Goal: Check status: Check status

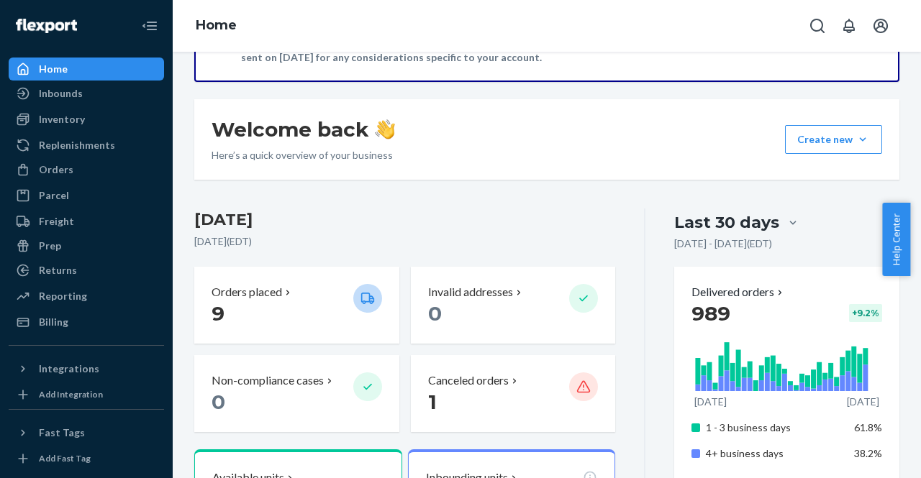
scroll to position [165, 0]
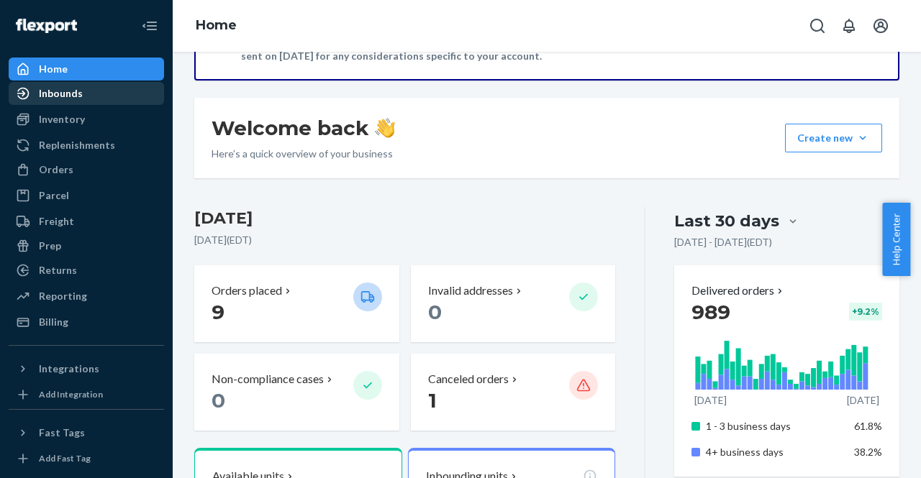
click at [38, 92] on div at bounding box center [27, 93] width 23 height 14
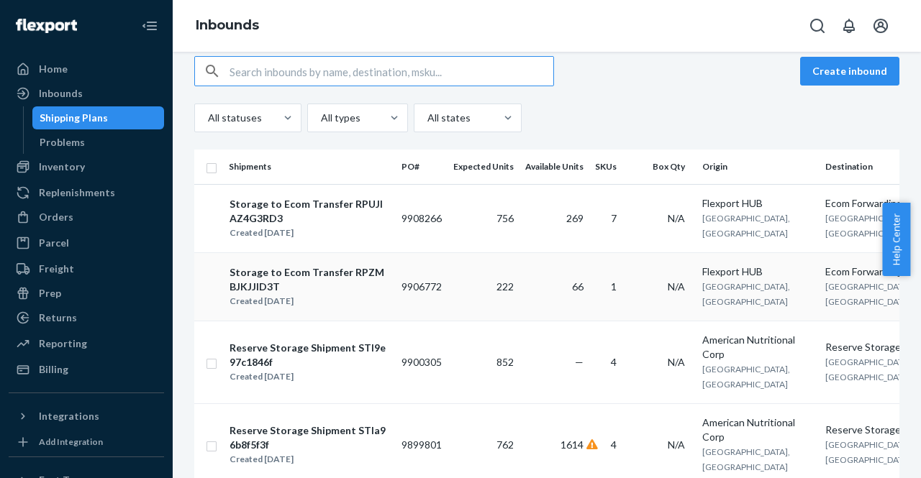
scroll to position [127, 0]
click at [319, 355] on div "Reserve Storage Shipment STI9e97c1846f" at bounding box center [310, 355] width 160 height 29
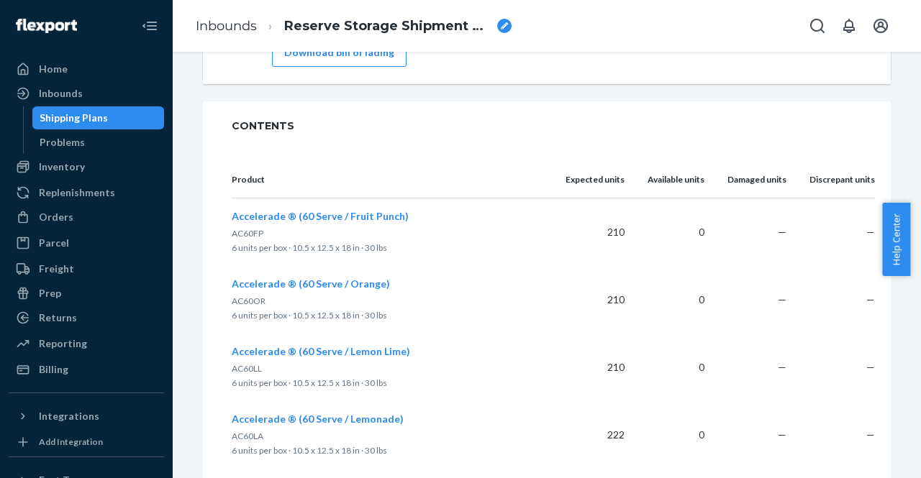
scroll to position [1540, 0]
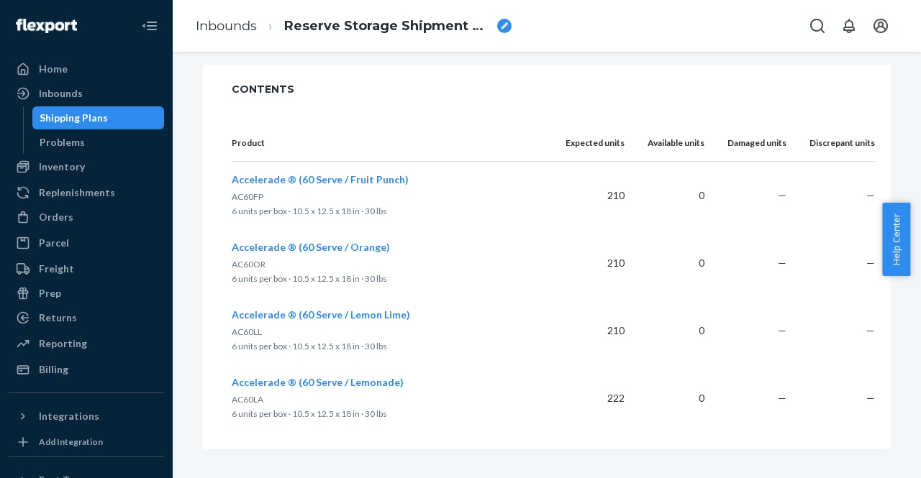
click at [113, 119] on div "Shipping Plans" at bounding box center [99, 118] width 130 height 20
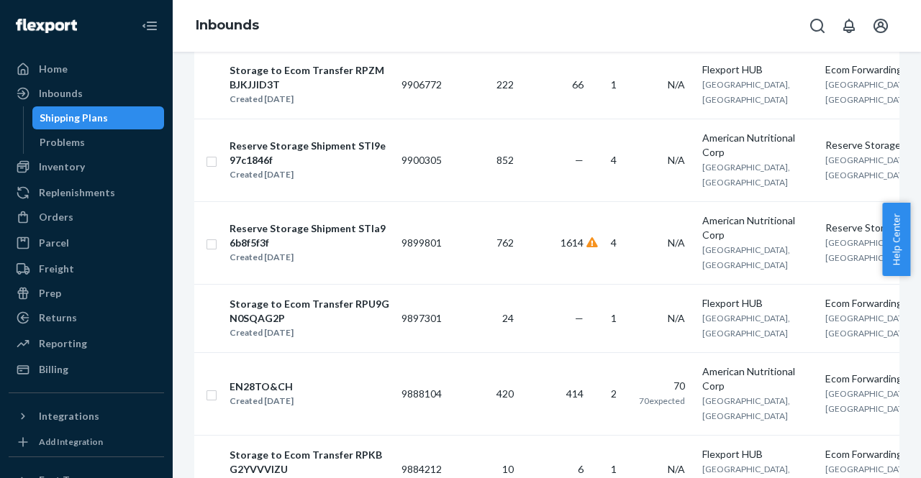
scroll to position [330, 0]
click at [319, 237] on div "Reserve Storage Shipment STIa96b8f5f3f" at bounding box center [310, 235] width 160 height 29
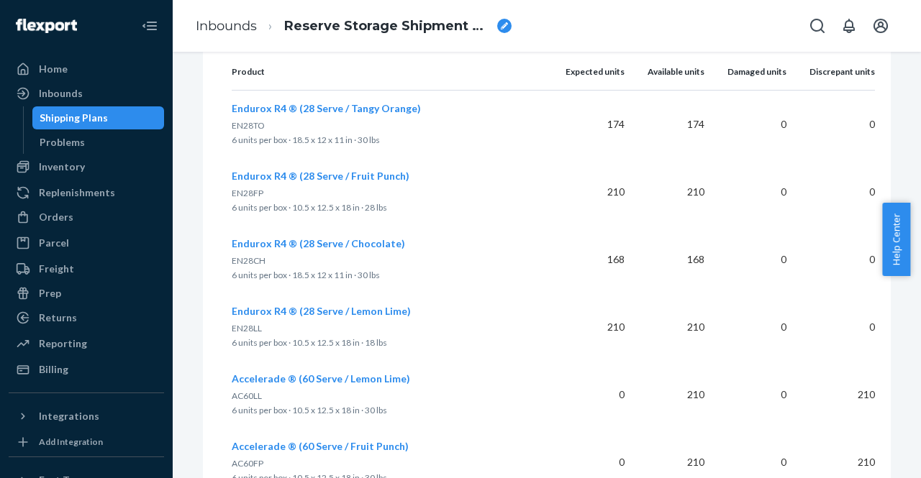
scroll to position [535, 0]
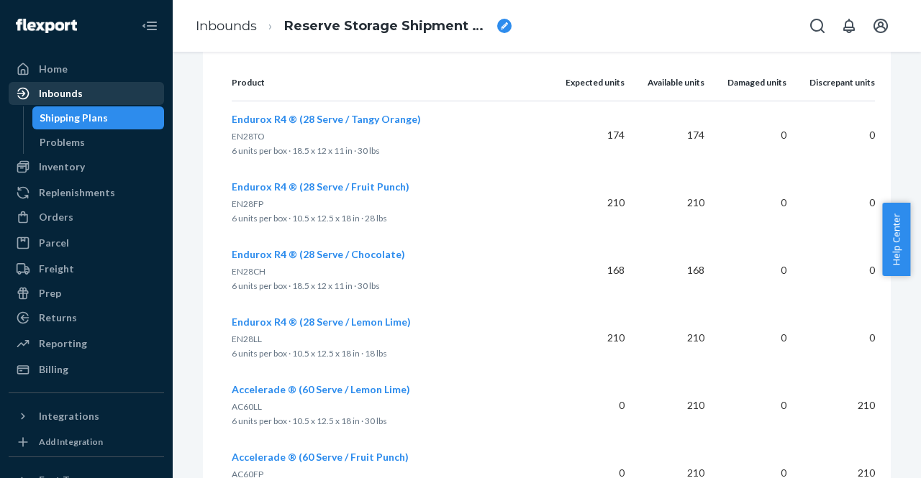
click at [68, 91] on div "Inbounds" at bounding box center [61, 93] width 44 height 14
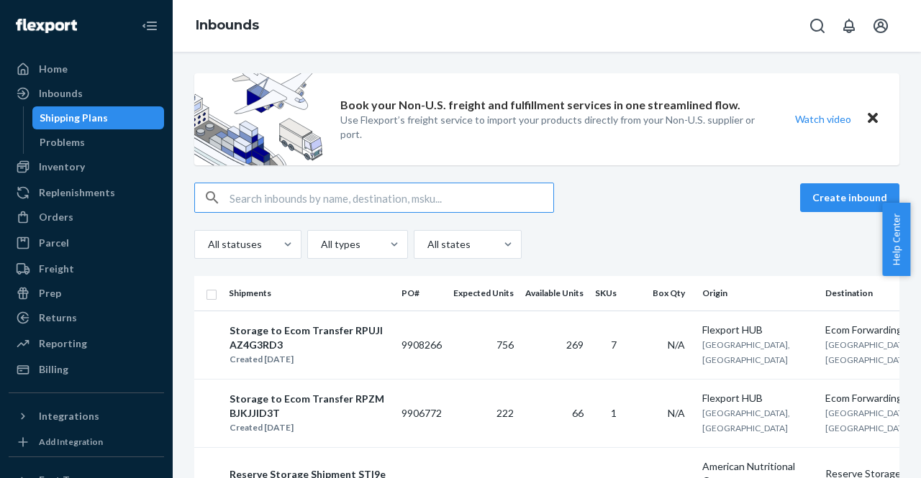
scroll to position [265, 0]
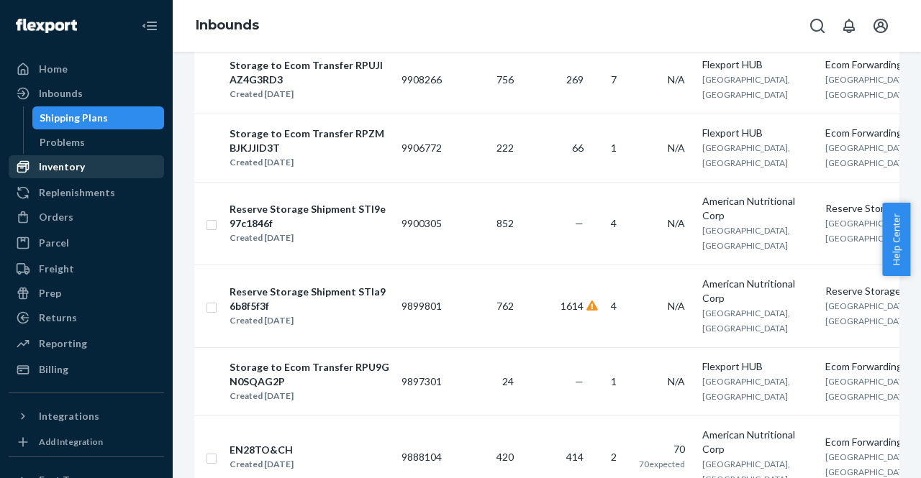
click at [76, 165] on div "Inventory" at bounding box center [62, 167] width 46 height 14
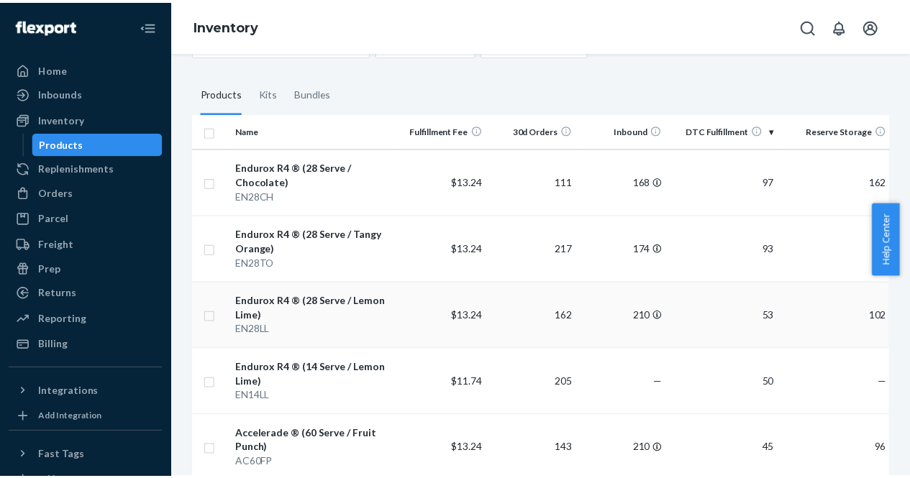
scroll to position [101, 0]
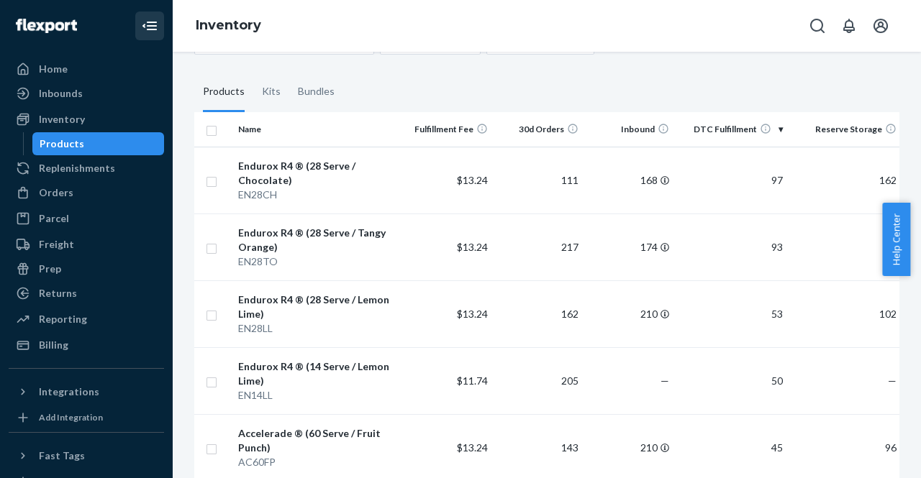
click at [135, 24] on button "Close Navigation" at bounding box center [149, 26] width 29 height 29
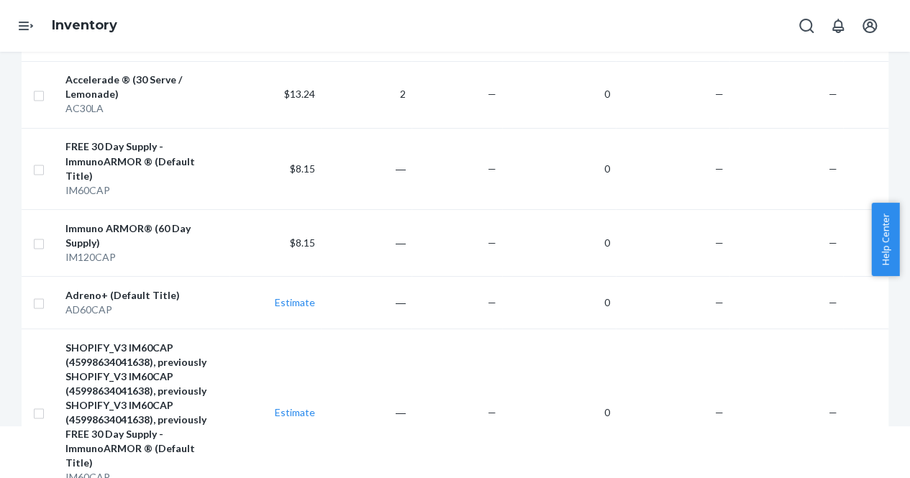
scroll to position [1435, 0]
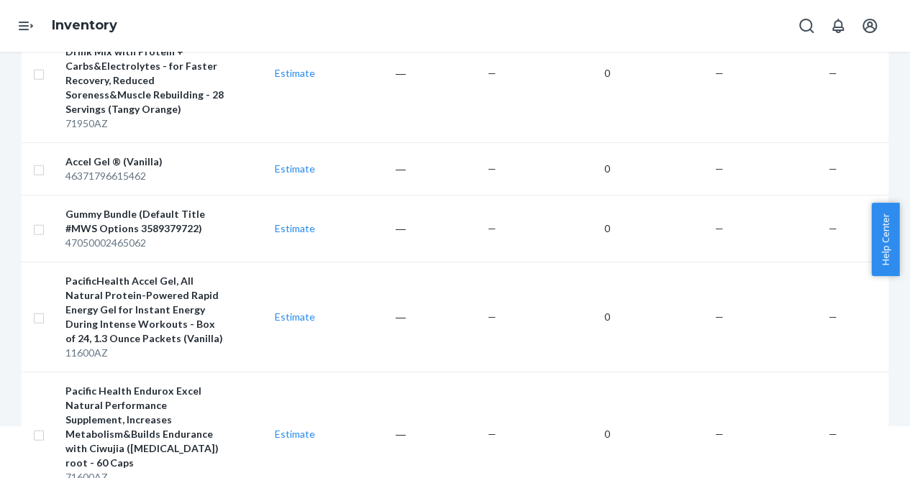
scroll to position [2315, 0]
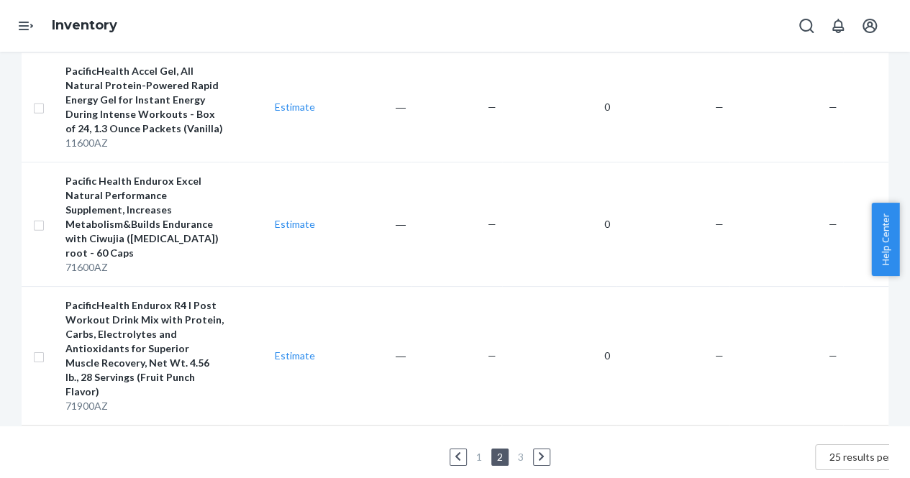
click at [542, 453] on icon at bounding box center [541, 457] width 5 height 9
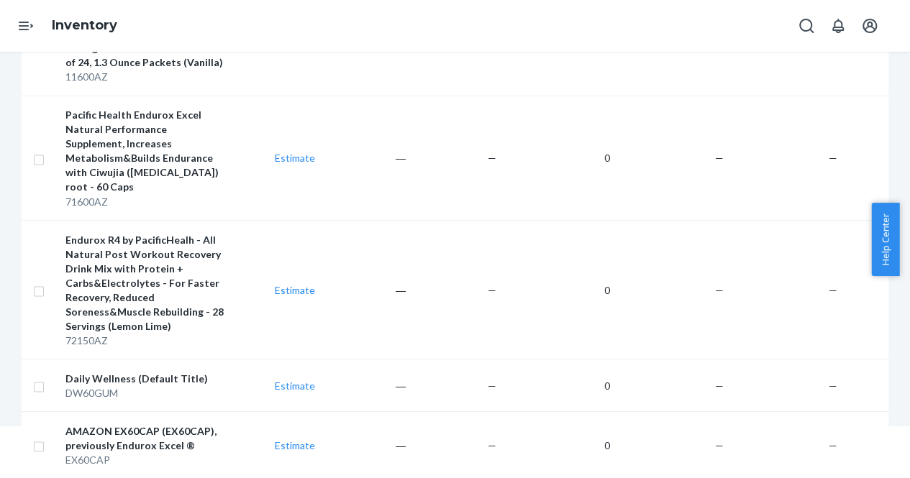
scroll to position [1442, 0]
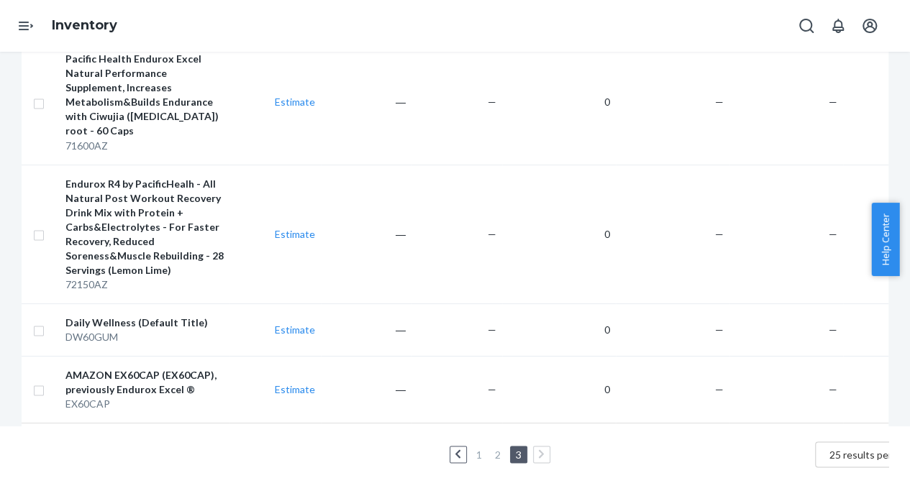
click at [481, 449] on link "1" at bounding box center [479, 455] width 12 height 12
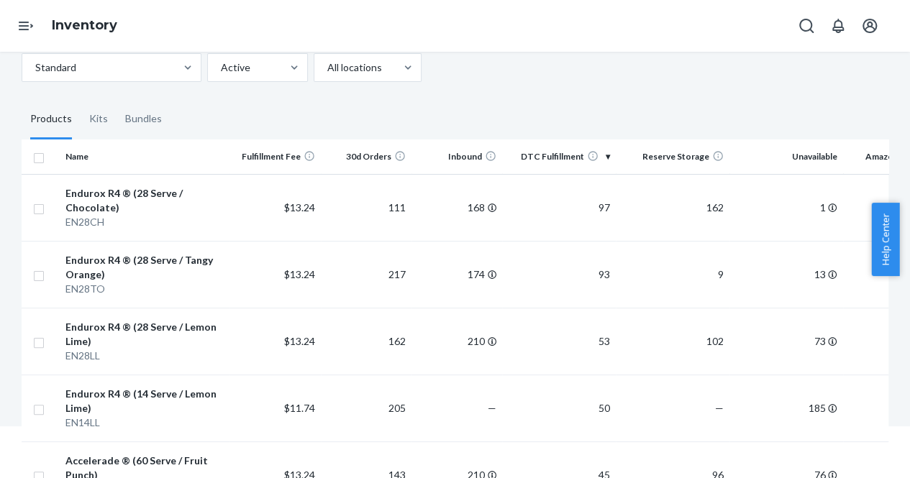
scroll to position [0, 0]
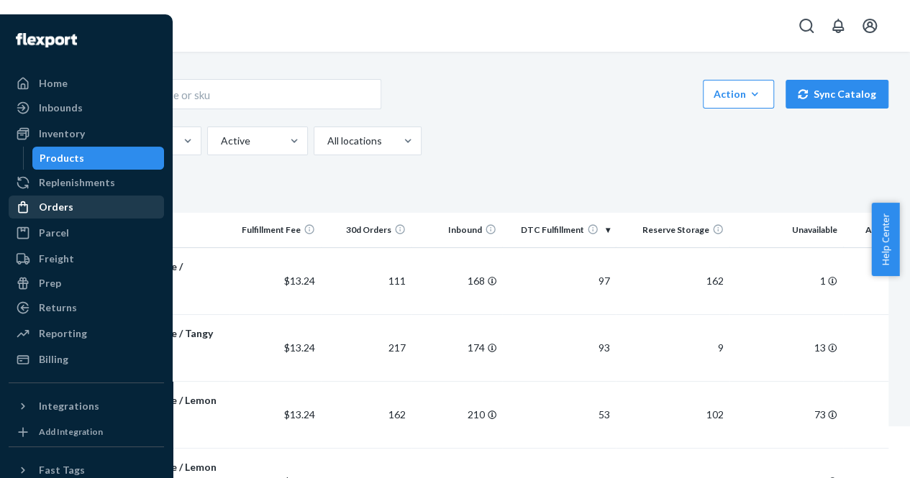
click at [63, 206] on div "Orders" at bounding box center [56, 207] width 35 height 14
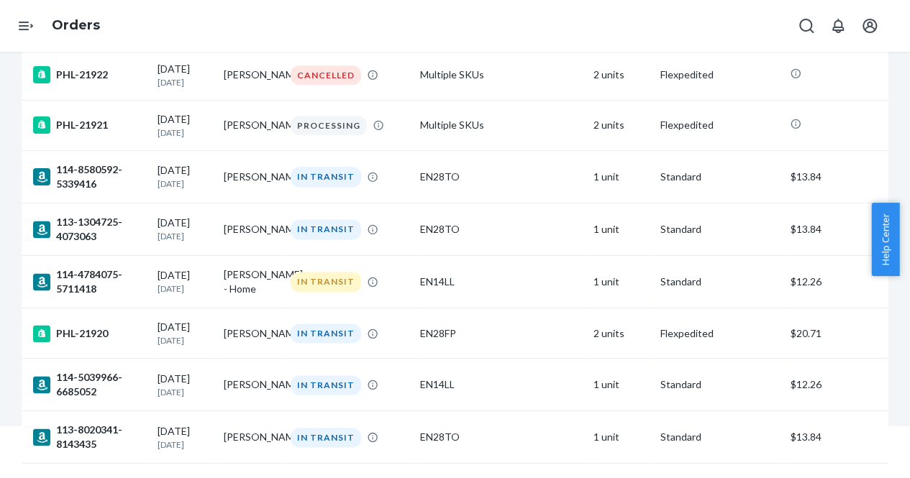
scroll to position [1138, 0]
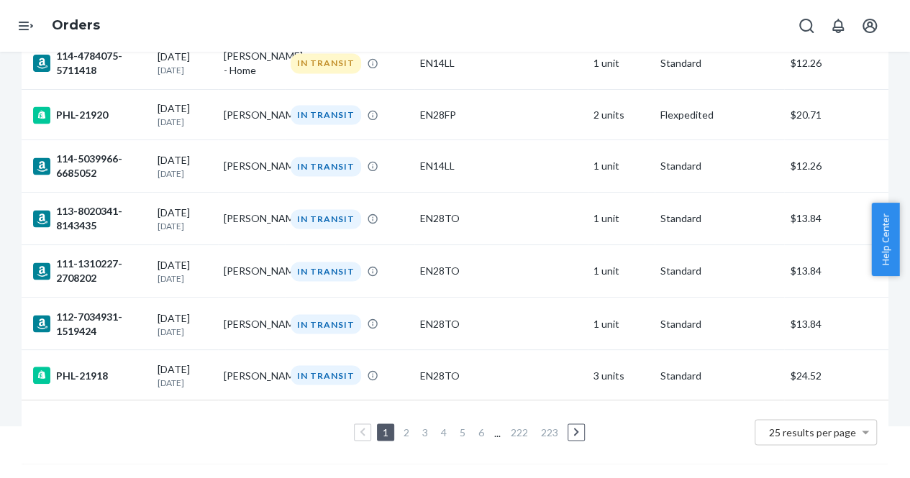
click at [403, 426] on link "2" at bounding box center [407, 432] width 12 height 12
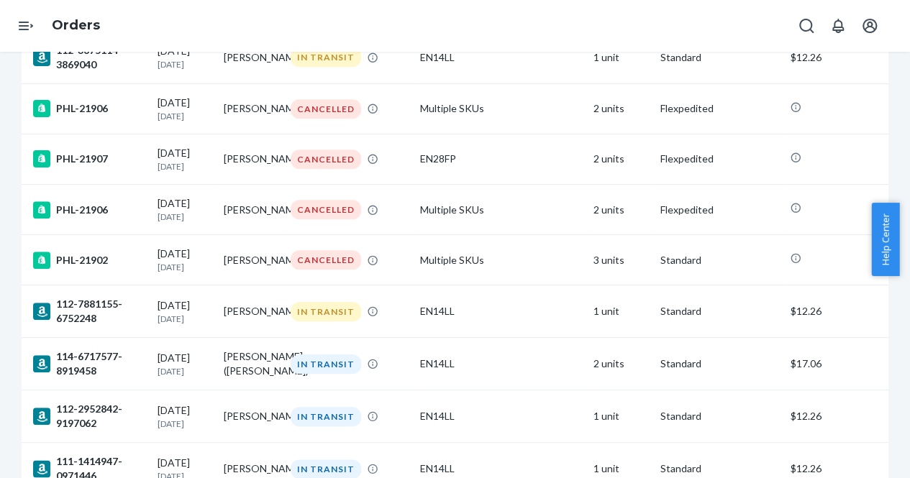
scroll to position [52, 0]
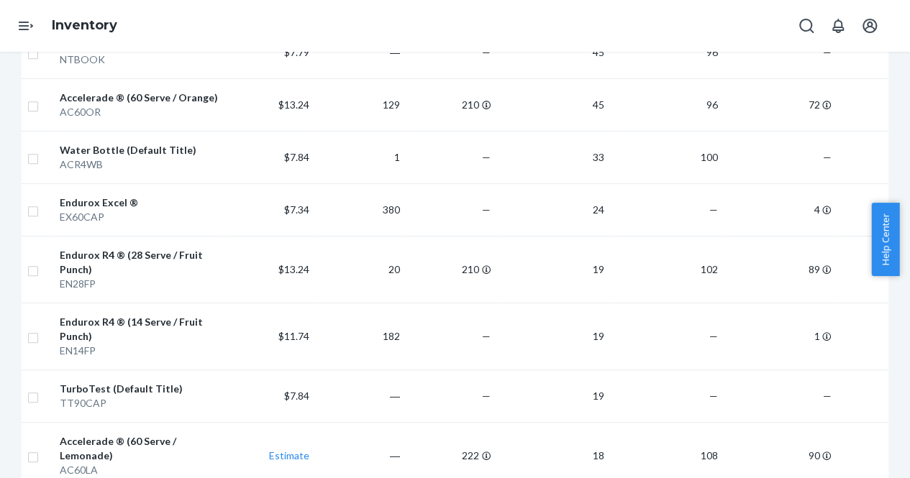
scroll to position [554, 0]
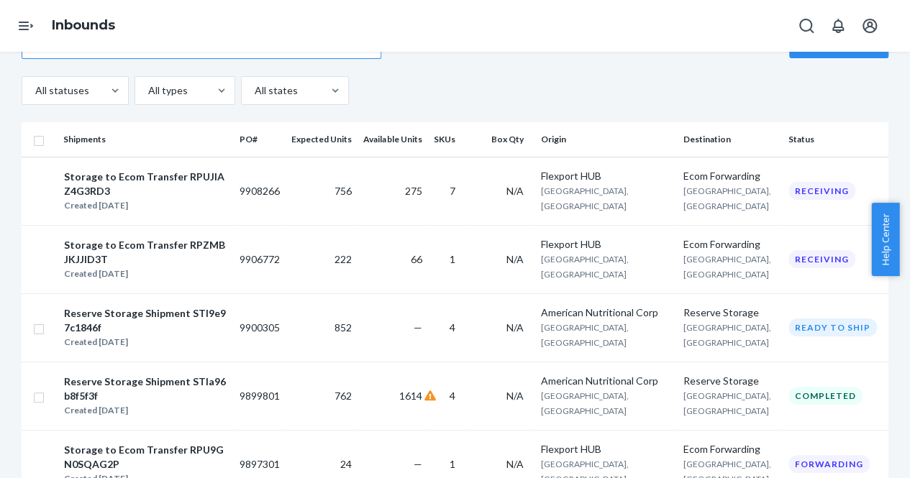
scroll to position [155, 0]
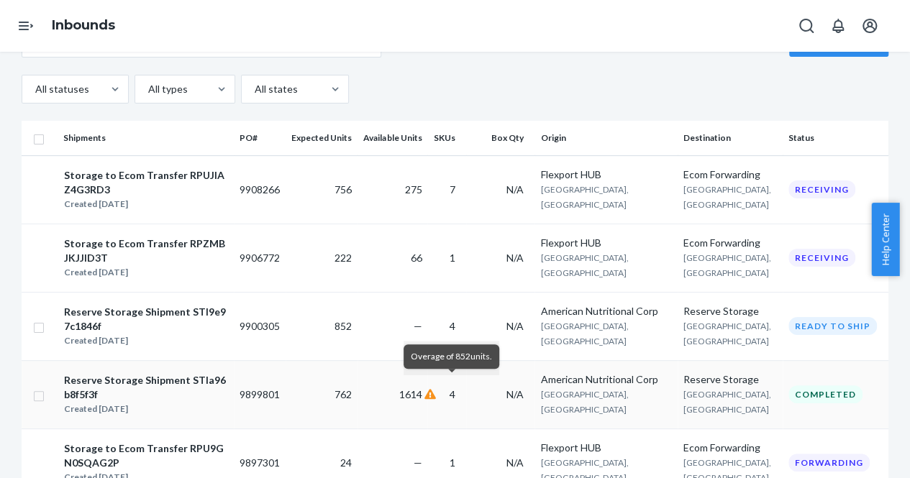
click at [436, 389] on icon at bounding box center [430, 394] width 12 height 10
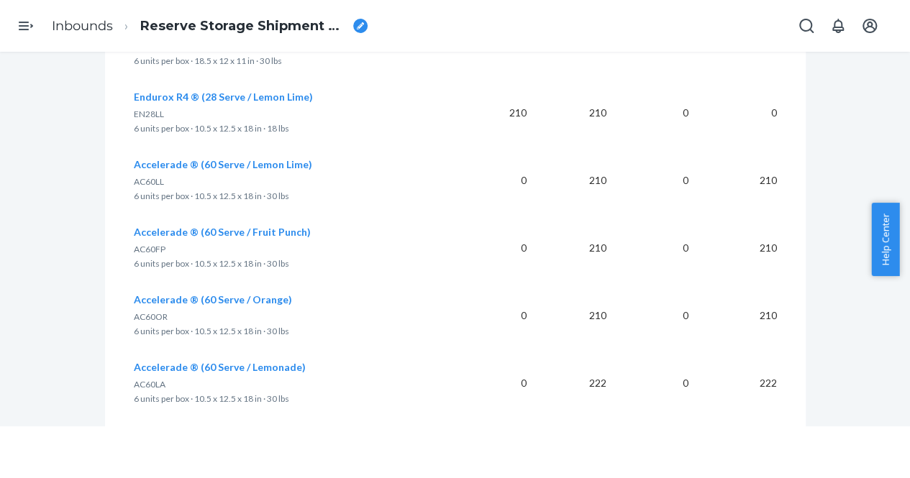
scroll to position [51, 0]
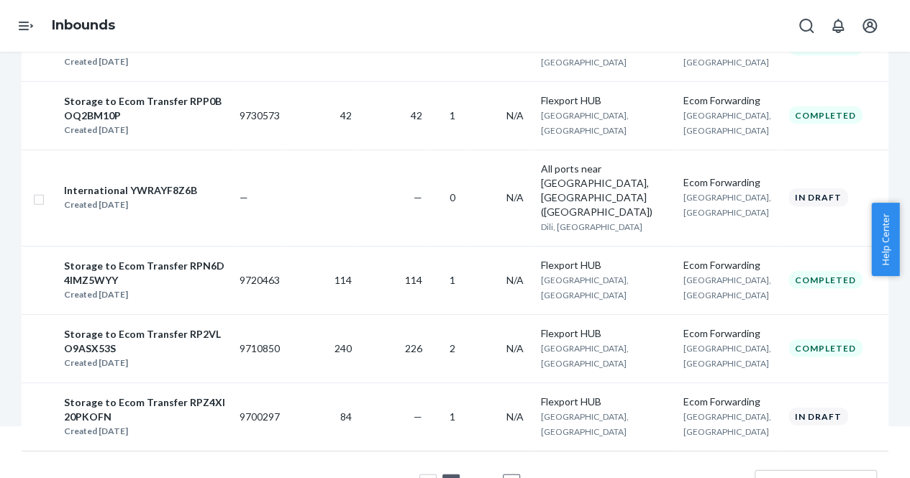
scroll to position [51, 0]
click at [466, 477] on link "2" at bounding box center [472, 483] width 12 height 12
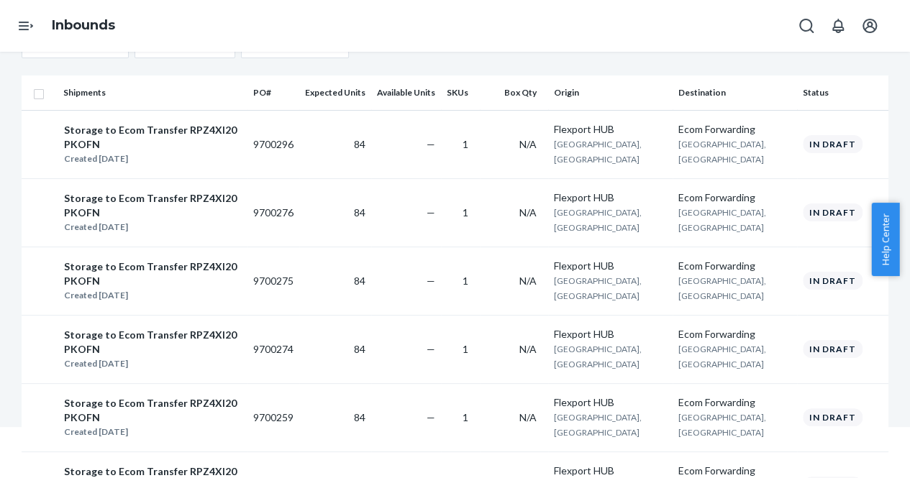
scroll to position [187, 0]
